Goal: Transaction & Acquisition: Download file/media

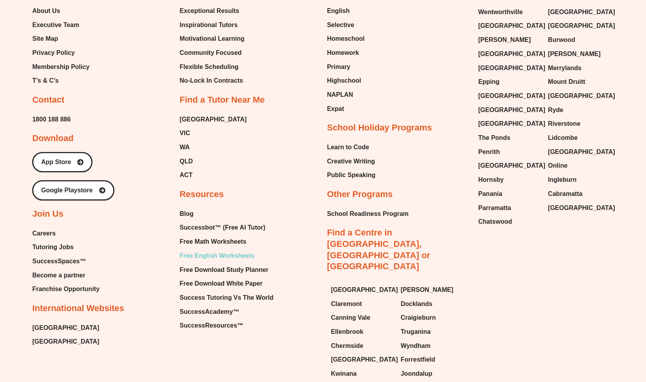
scroll to position [3336, 0]
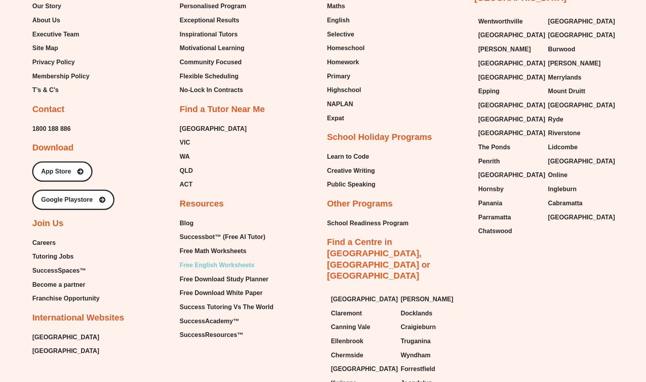
click at [243, 259] on span "Free English Worksheets" at bounding box center [216, 265] width 75 height 12
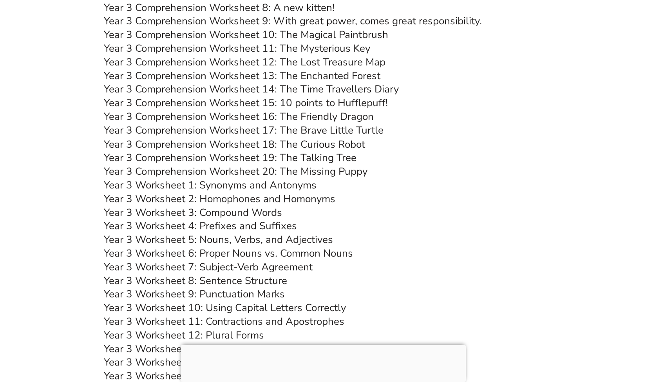
scroll to position [2764, 0]
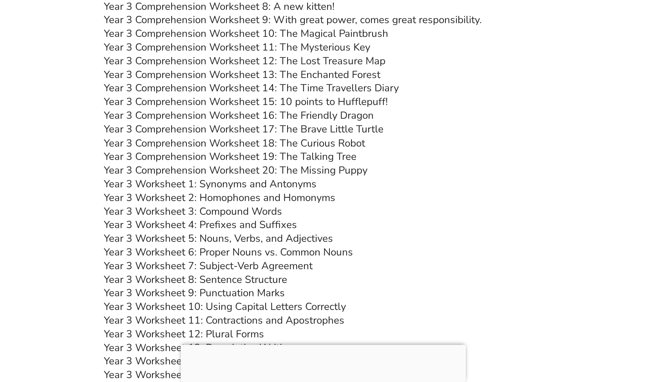
click at [300, 170] on link "Year 3 Comprehension Worksheet 20: The Missing Puppy" at bounding box center [236, 170] width 264 height 14
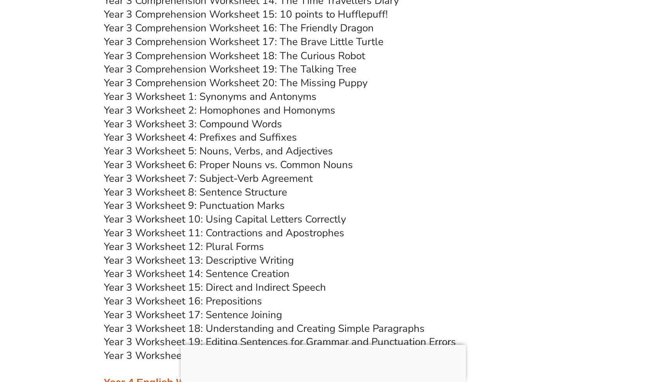
scroll to position [2852, 0]
